Goal: Task Accomplishment & Management: Complete application form

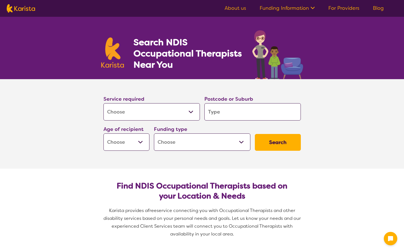
select select "[MEDICAL_DATA]"
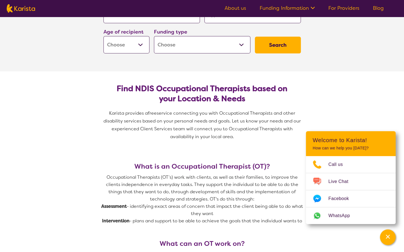
scroll to position [39, 0]
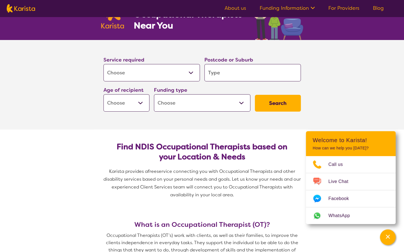
paste input "Tumoulin"
type input "Tumoulin"
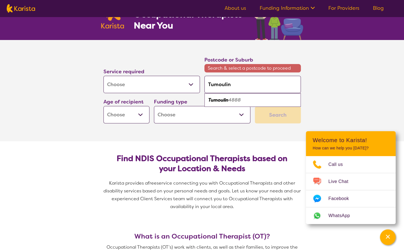
click at [218, 100] on em "Tumoulin" at bounding box center [218, 100] width 20 height 6
type input "4888"
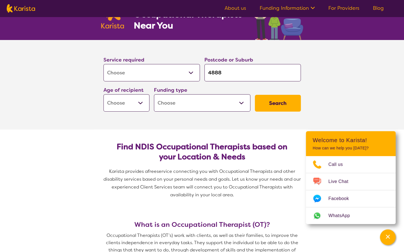
click at [240, 100] on select "Home Care Package (HCP) National Disability Insurance Scheme (NDIS) I don't know" at bounding box center [202, 102] width 96 height 17
select select "NDIS"
click at [154, 94] on select "Home Care Package (HCP) National Disability Insurance Scheme (NDIS) I don't know" at bounding box center [202, 102] width 96 height 17
select select "NDIS"
click at [139, 100] on select "Early Childhood - 0 to 9 Child - 10 to 11 Adolescent - 12 to 17 Adult - 18 to 6…" at bounding box center [126, 102] width 46 height 17
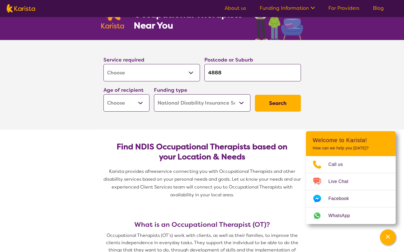
select select "EC"
click at [103, 94] on select "Early Childhood - 0 to 9 Child - 10 to 11 Adolescent - 12 to 17 Adult - 18 to 6…" at bounding box center [126, 102] width 46 height 17
select select "EC"
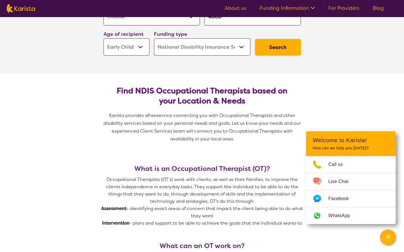
click at [277, 47] on button "Search" at bounding box center [278, 47] width 46 height 17
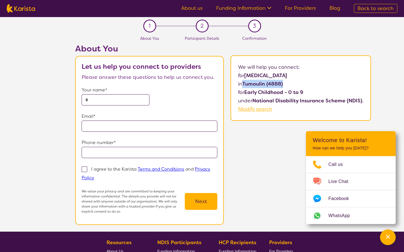
drag, startPoint x: 244, startPoint y: 81, endPoint x: 295, endPoint y: 81, distance: 50.7
click at [295, 81] on p "in [GEOGRAPHIC_DATA] (4888)" at bounding box center [300, 84] width 125 height 8
drag, startPoint x: 295, startPoint y: 81, endPoint x: 275, endPoint y: 81, distance: 19.6
copy b "Tumoulin (4888)"
